Goal: Obtain resource: Download file/media

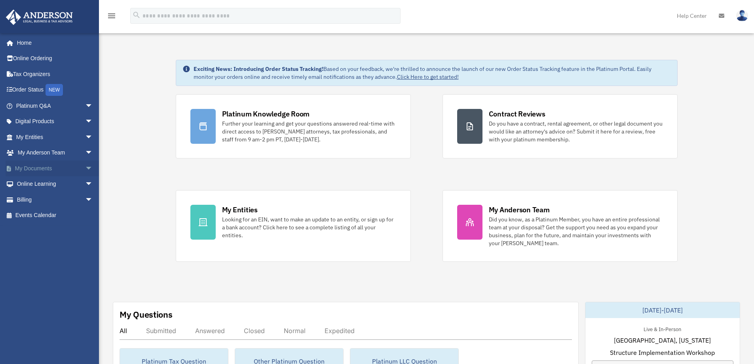
click at [85, 163] on span "arrow_drop_down" at bounding box center [93, 168] width 16 height 16
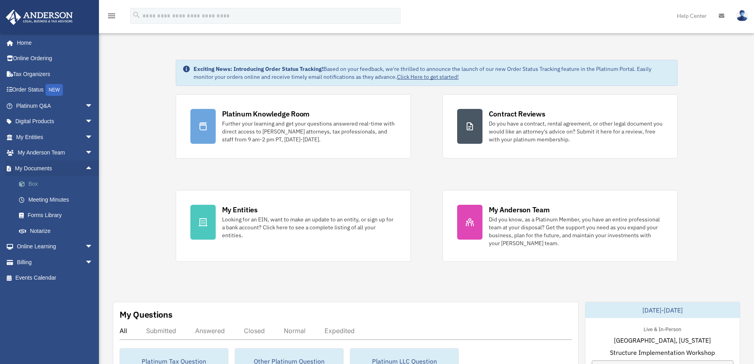
click at [34, 186] on link "Box" at bounding box center [58, 184] width 94 height 16
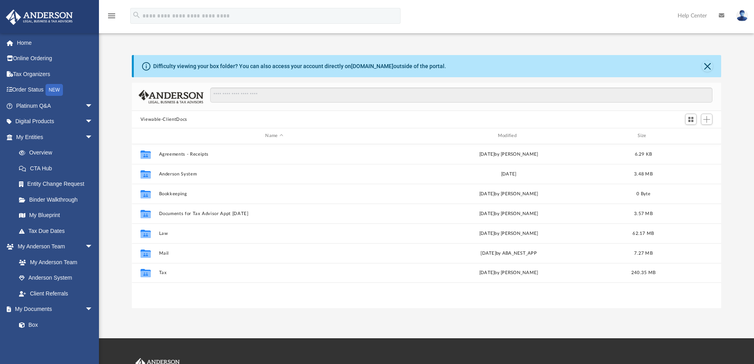
scroll to position [174, 583]
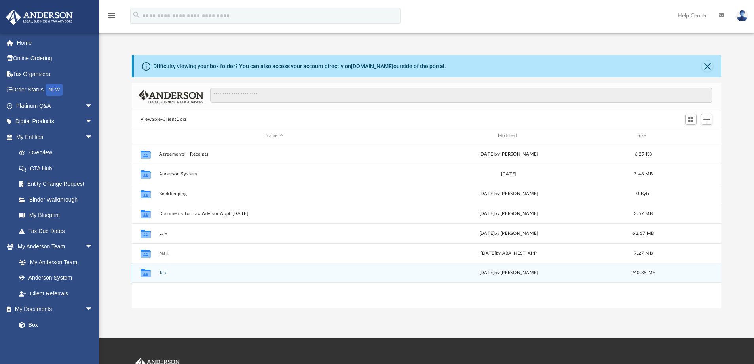
click at [164, 271] on button "Tax" at bounding box center [274, 272] width 231 height 5
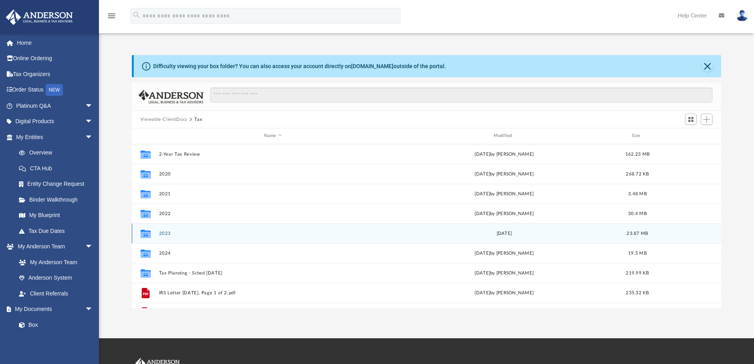
click at [166, 231] on button "2023" at bounding box center [273, 233] width 228 height 5
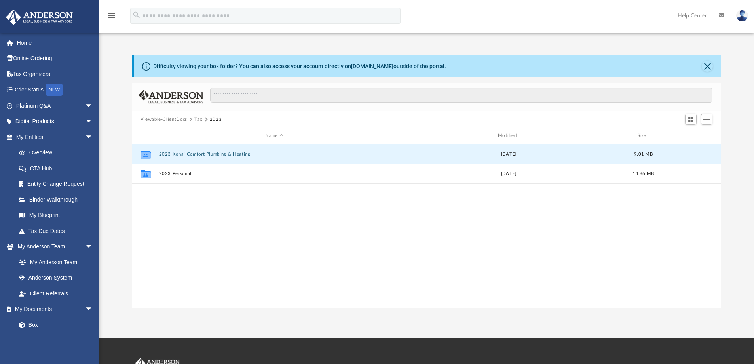
click at [207, 152] on button "2023 Kenai Comfort Plumbing & Heating" at bounding box center [274, 154] width 231 height 5
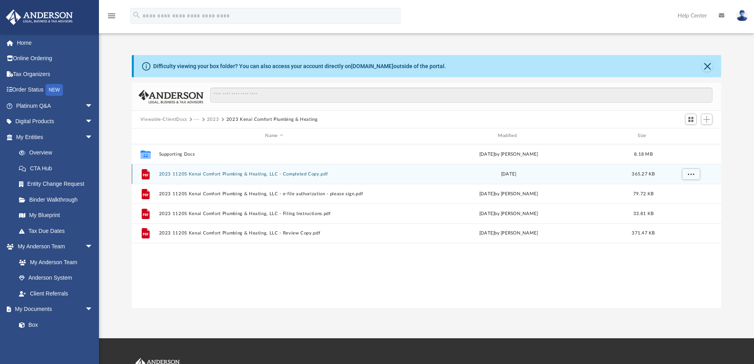
click at [197, 174] on button "2023 1120S Kenai Comfort Plumbing & Heating, LLC - Completed Copy.pdf" at bounding box center [274, 173] width 231 height 5
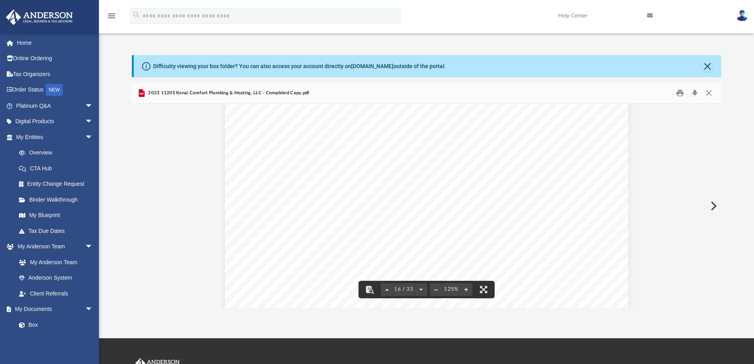
scroll to position [8151, 0]
click at [694, 94] on button "Download" at bounding box center [694, 93] width 14 height 12
click at [732, 90] on div "Difficulty viewing your box folder? You can also access your account directly o…" at bounding box center [426, 181] width 655 height 253
click at [707, 63] on button "Close" at bounding box center [707, 66] width 11 height 11
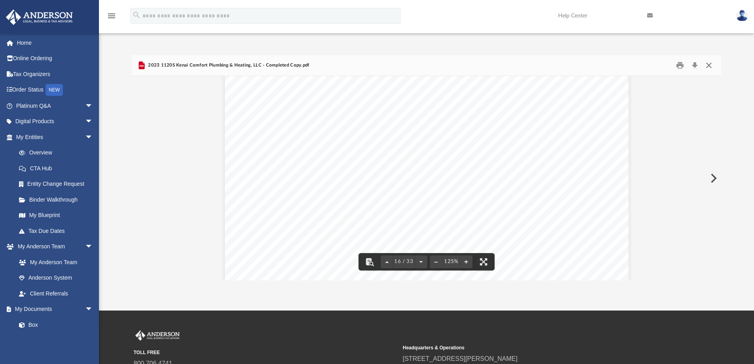
click at [707, 66] on button "Close" at bounding box center [709, 65] width 14 height 12
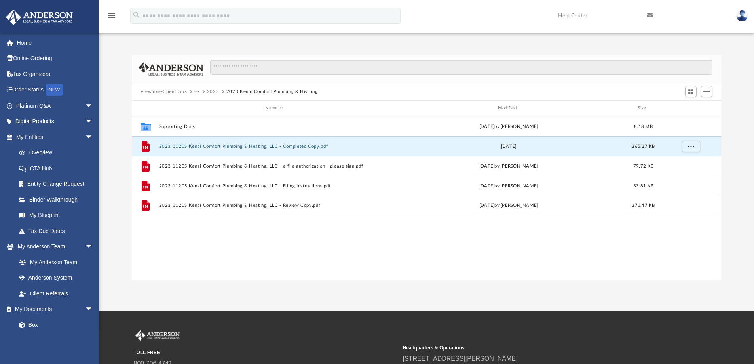
click at [198, 89] on button "···" at bounding box center [196, 91] width 5 height 7
click at [203, 106] on li "Tax" at bounding box center [203, 105] width 8 height 8
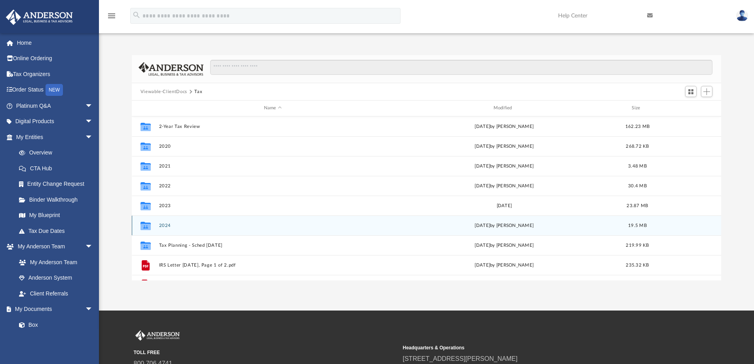
click at [169, 224] on button "2024" at bounding box center [273, 225] width 228 height 5
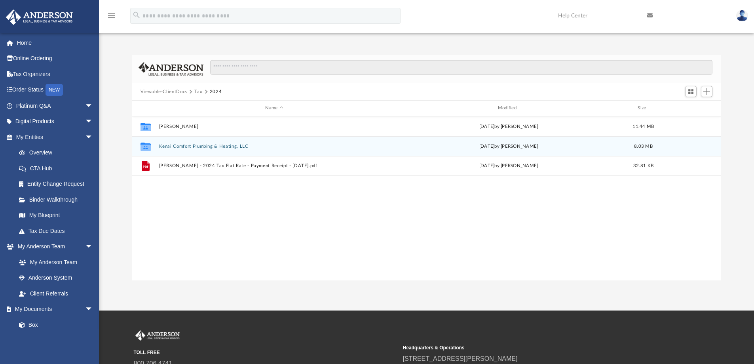
click at [233, 148] on button "Kenai Comfort Plumbing & Heating, LLC" at bounding box center [274, 146] width 231 height 5
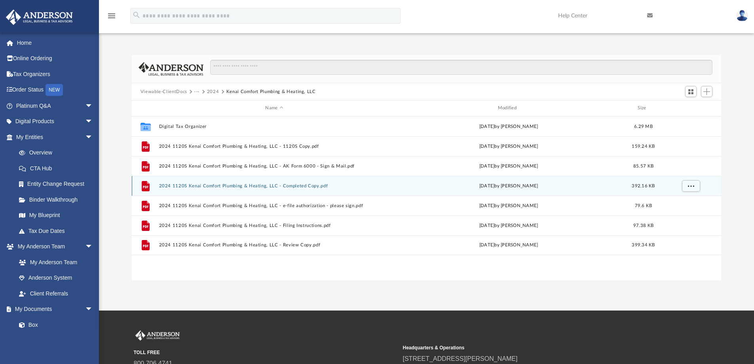
click at [212, 184] on button "2024 1120S Kenai Comfort Plumbing & Heating, LLC - Completed Copy.pdf" at bounding box center [274, 185] width 231 height 5
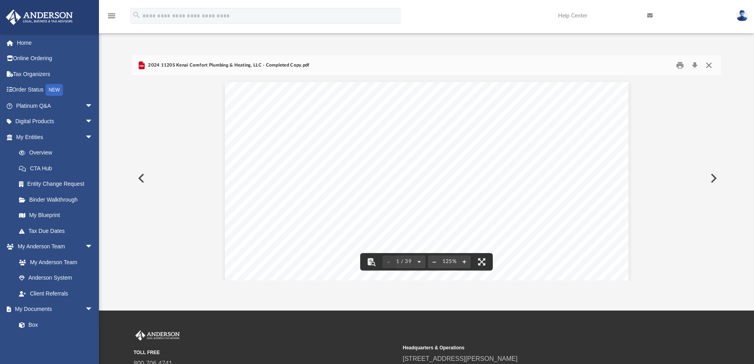
click at [709, 64] on button "Close" at bounding box center [709, 65] width 14 height 12
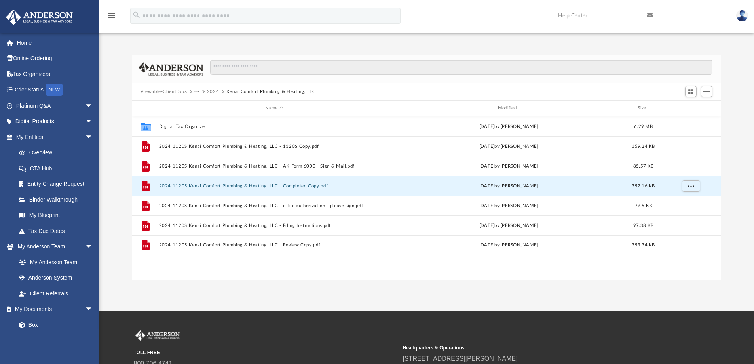
click at [211, 92] on button "2024" at bounding box center [213, 91] width 12 height 7
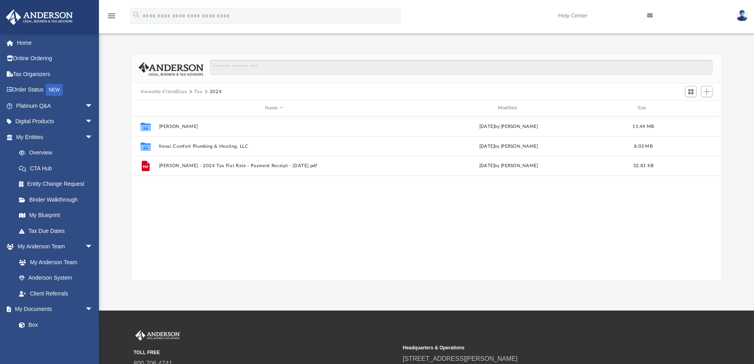
click at [199, 91] on button "Tax" at bounding box center [198, 91] width 8 height 7
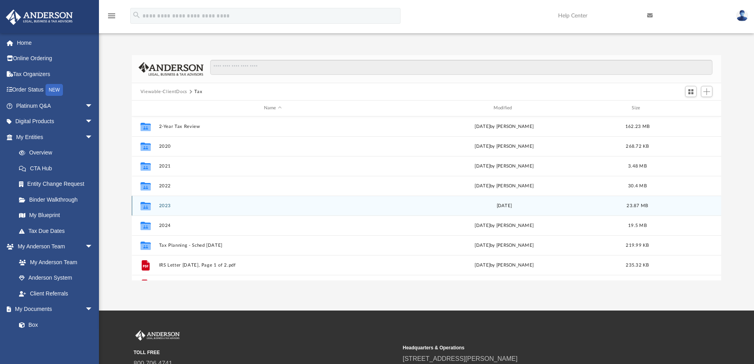
click at [189, 209] on div "Collaborated Folder 2023 [DATE] 23.87 MB" at bounding box center [427, 205] width 590 height 20
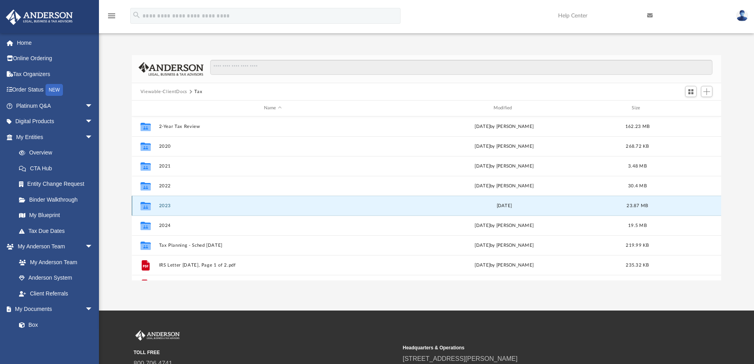
click at [165, 207] on button "2023" at bounding box center [273, 205] width 228 height 5
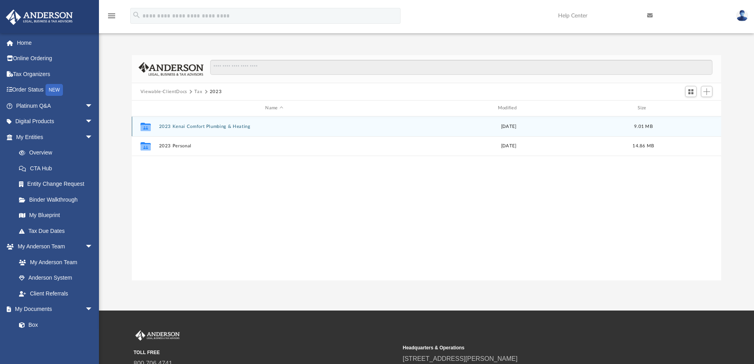
click at [189, 129] on button "2023 Kenai Comfort Plumbing & Heating" at bounding box center [274, 126] width 231 height 5
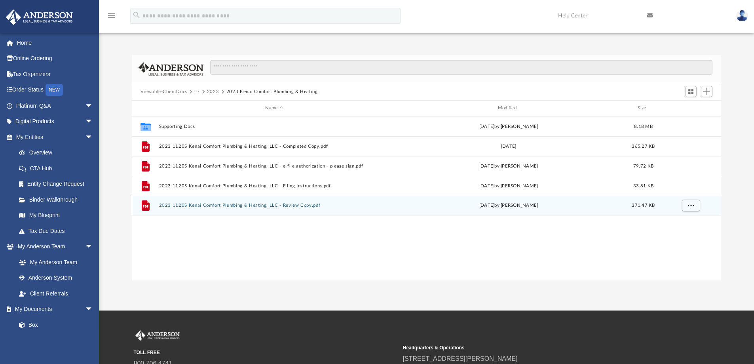
click at [180, 201] on div "File 2023 1120S Kenai Comfort Plumbing & Heating, LLC - Review Copy.pdf [DATE] …" at bounding box center [427, 205] width 590 height 20
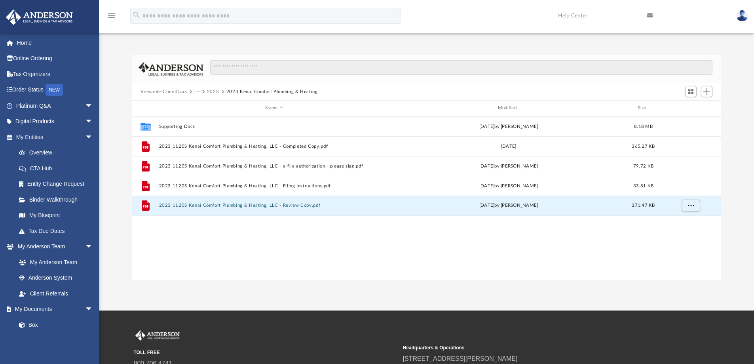
click at [217, 205] on button "2023 1120S Kenai Comfort Plumbing & Heating, LLC - Review Copy.pdf" at bounding box center [274, 205] width 231 height 5
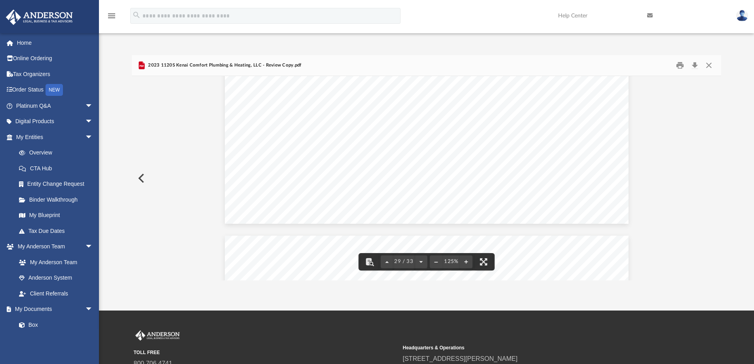
scroll to position [14343, 0]
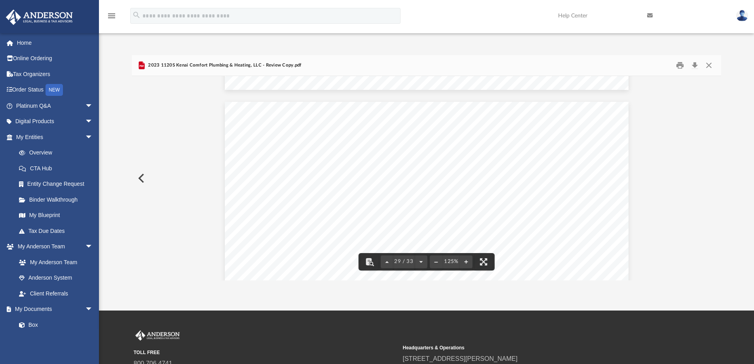
click at [141, 175] on button "Preview" at bounding box center [140, 178] width 17 height 22
